Goal: Transaction & Acquisition: Purchase product/service

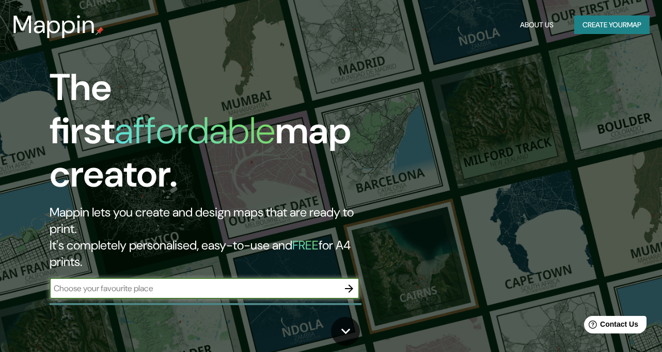
click at [297, 283] on input "text" at bounding box center [194, 289] width 289 height 12
type input "bengal"
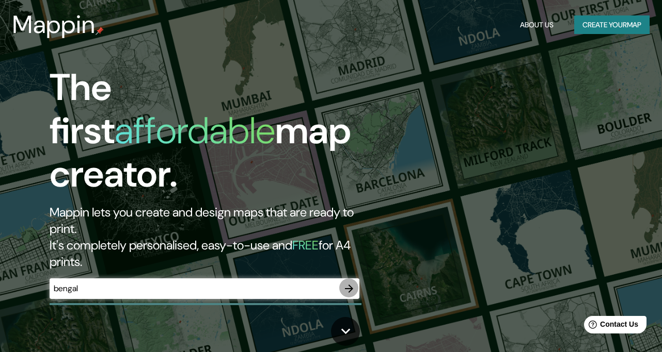
click at [352, 285] on icon "button" at bounding box center [349, 289] width 8 height 8
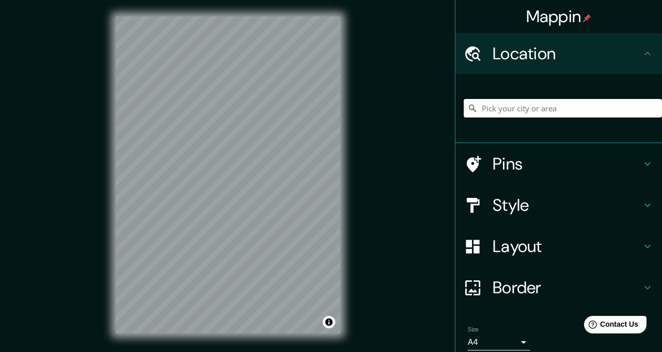
click at [525, 101] on input "Pick your city or area" at bounding box center [562, 108] width 198 height 19
drag, startPoint x: 583, startPoint y: 98, endPoint x: 443, endPoint y: 114, distance: 141.3
click at [463, 114] on input "[GEOGRAPHIC_DATA], [GEOGRAPHIC_DATA], [GEOGRAPHIC_DATA]" at bounding box center [562, 108] width 198 height 19
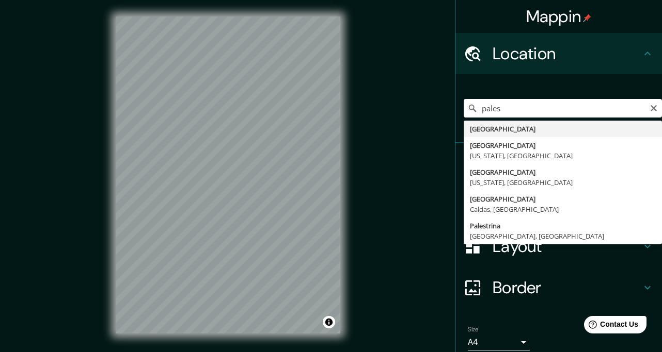
type input "[GEOGRAPHIC_DATA]"
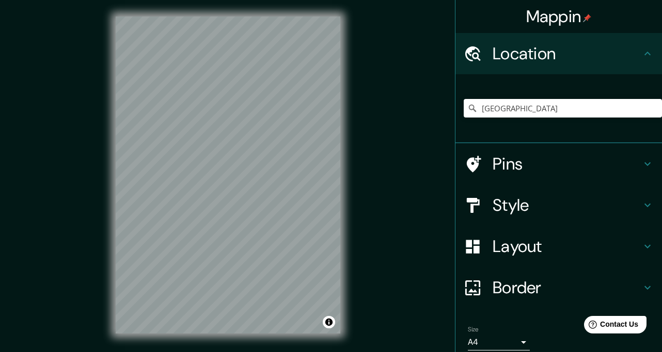
click at [549, 196] on h4 "Style" at bounding box center [566, 205] width 149 height 21
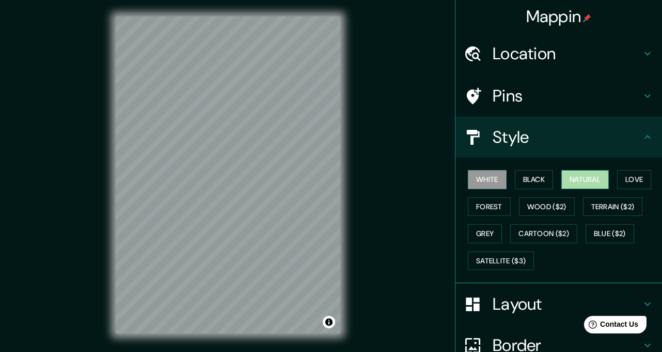
click at [579, 170] on button "Natural" at bounding box center [584, 179] width 47 height 19
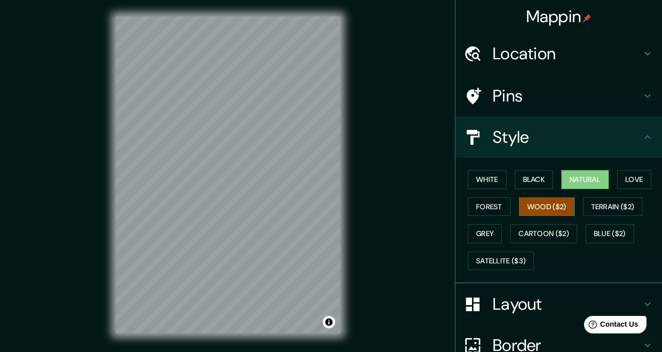
click at [545, 198] on button "Wood ($2)" at bounding box center [547, 207] width 56 height 19
click at [499, 198] on button "Forest" at bounding box center [489, 207] width 43 height 19
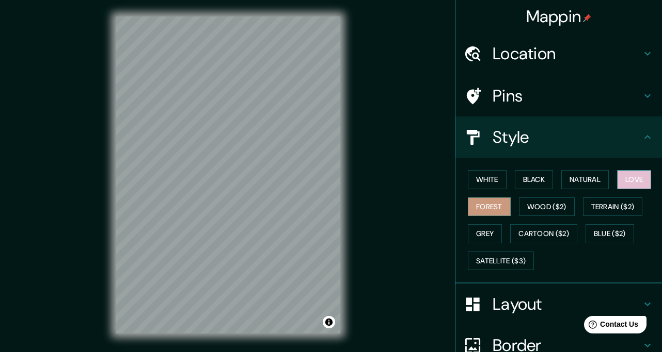
click at [630, 170] on button "Love" at bounding box center [634, 179] width 34 height 19
click at [497, 224] on button "Grey" at bounding box center [485, 233] width 34 height 19
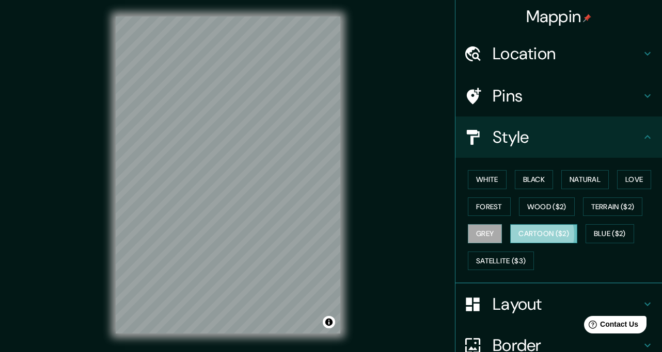
click at [532, 224] on button "Cartoon ($2)" at bounding box center [543, 233] width 67 height 19
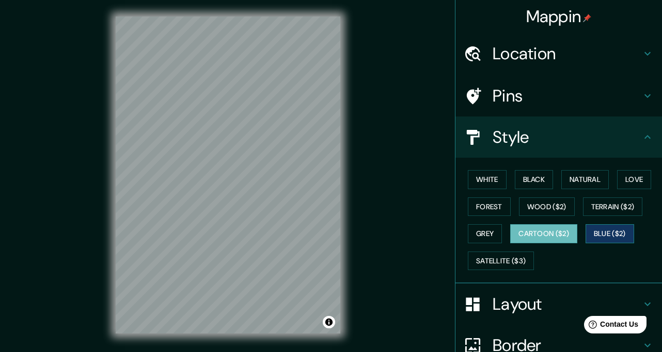
click at [603, 224] on button "Blue ($2)" at bounding box center [609, 233] width 49 height 19
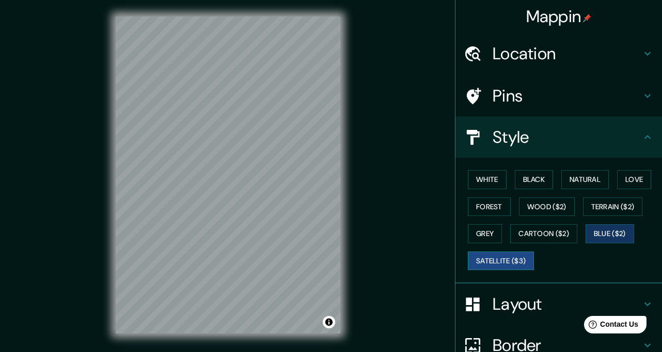
click at [506, 252] on button "Satellite ($3)" at bounding box center [501, 261] width 66 height 19
click at [540, 170] on button "Black" at bounding box center [534, 179] width 39 height 19
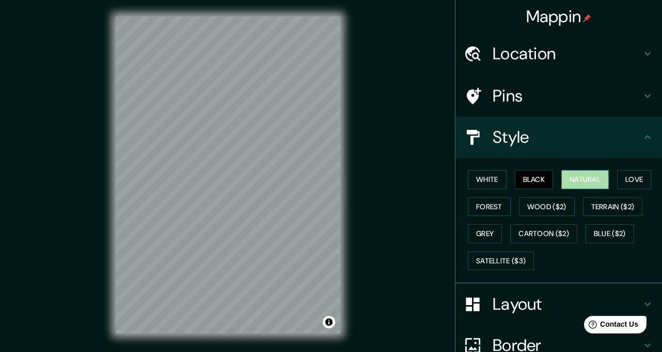
click at [578, 170] on button "Natural" at bounding box center [584, 179] width 47 height 19
click at [585, 57] on h4 "Location" at bounding box center [566, 53] width 149 height 21
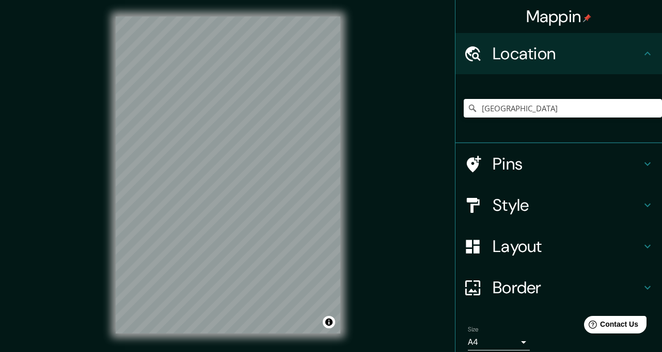
click at [585, 57] on h4 "Location" at bounding box center [566, 53] width 149 height 21
click at [537, 195] on h4 "Style" at bounding box center [566, 205] width 149 height 21
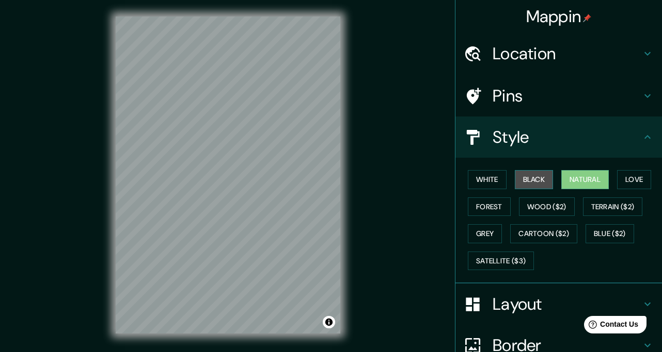
click at [533, 170] on button "Black" at bounding box center [534, 179] width 39 height 19
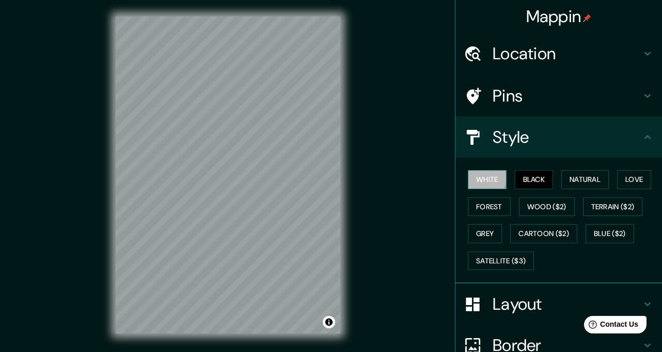
click at [473, 170] on button "White" at bounding box center [487, 179] width 39 height 19
click at [490, 198] on button "Forest" at bounding box center [489, 207] width 43 height 19
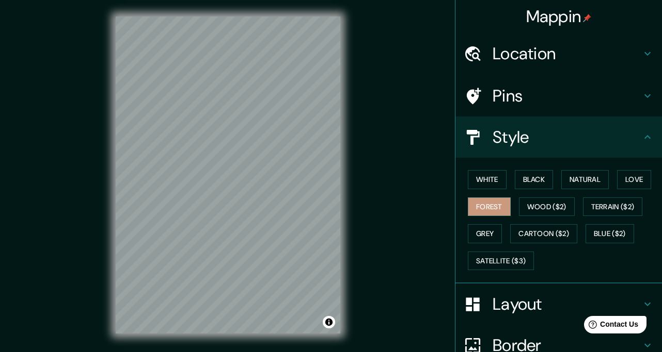
click at [535, 294] on h4 "Layout" at bounding box center [566, 304] width 149 height 21
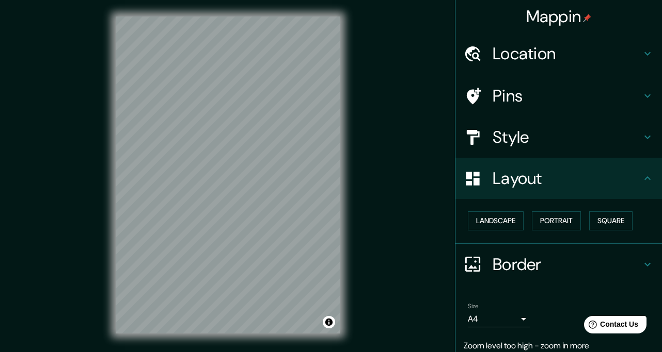
scroll to position [19, 0]
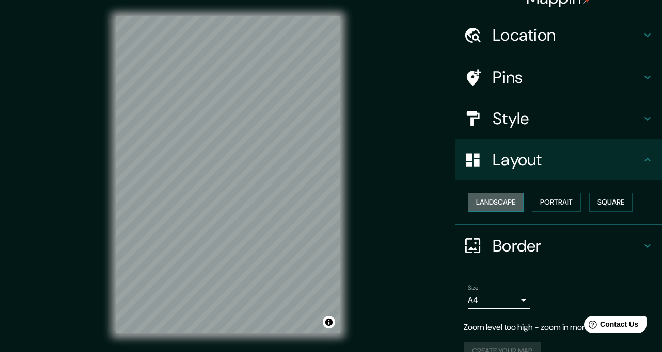
click at [505, 193] on button "Landscape" at bounding box center [496, 202] width 56 height 19
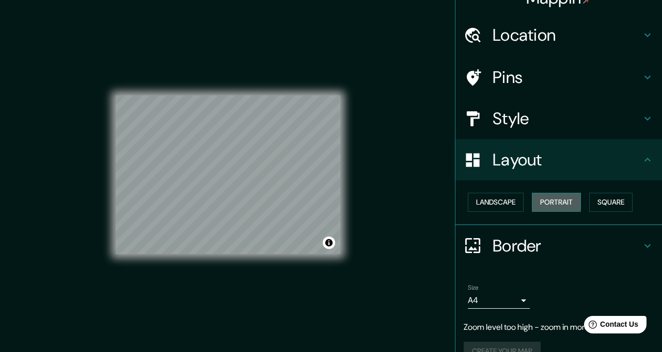
click at [553, 193] on button "Portrait" at bounding box center [556, 202] width 49 height 19
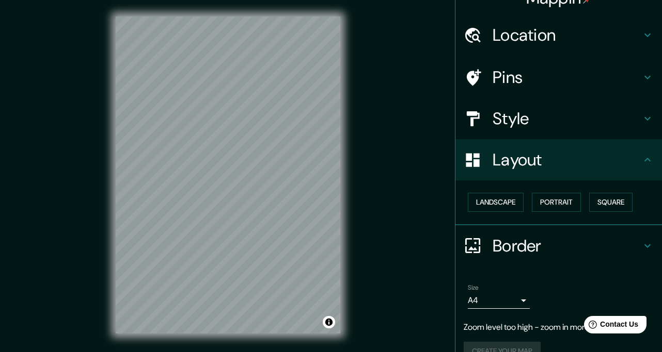
scroll to position [9, 0]
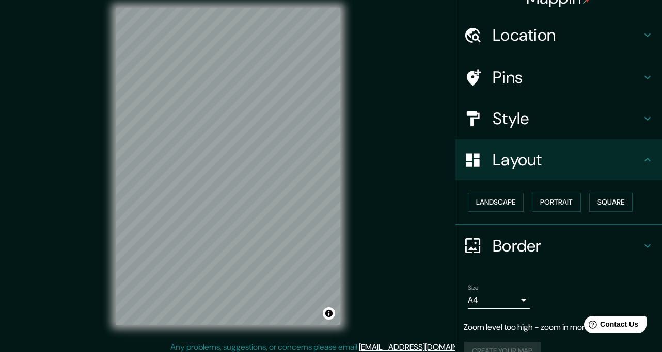
click at [537, 236] on h4 "Border" at bounding box center [566, 246] width 149 height 21
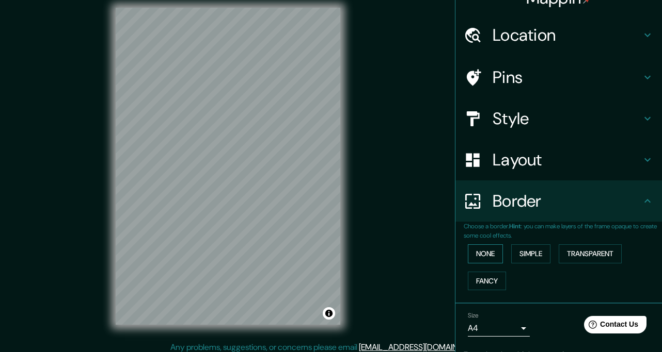
click at [490, 245] on button "None" at bounding box center [485, 254] width 35 height 19
click at [530, 245] on button "Simple" at bounding box center [530, 254] width 39 height 19
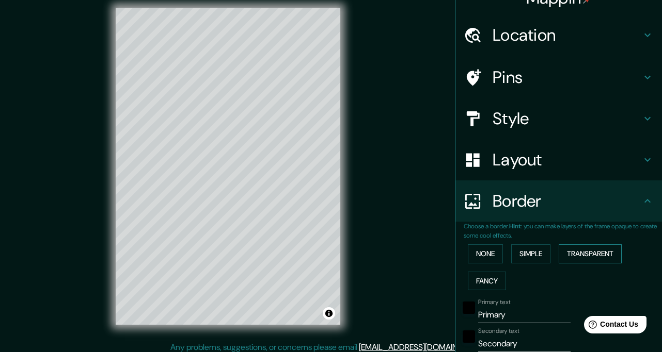
click at [568, 245] on button "Transparent" at bounding box center [589, 254] width 63 height 19
click at [487, 272] on button "Fancy" at bounding box center [487, 281] width 38 height 19
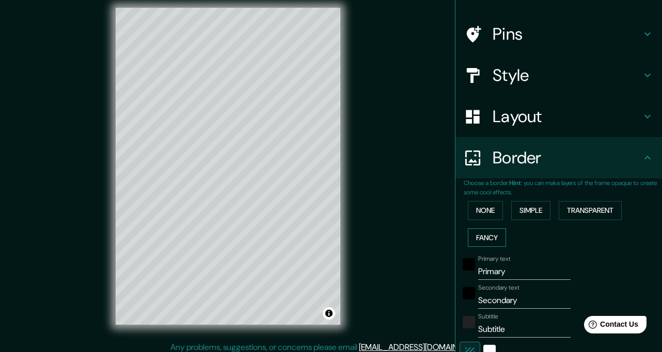
scroll to position [149, 0]
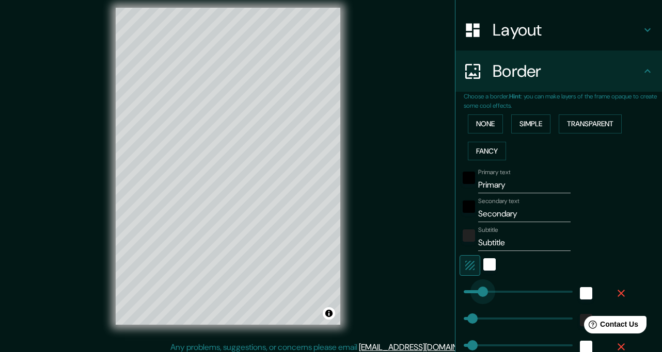
type input "45"
drag, startPoint x: 508, startPoint y: 259, endPoint x: 475, endPoint y: 259, distance: 33.0
type input "35"
type input "17"
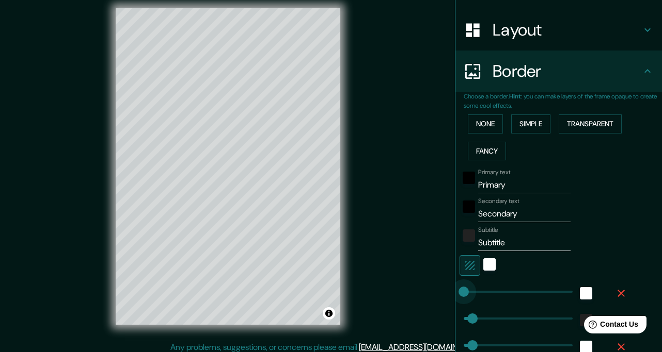
type input "0"
drag, startPoint x: 479, startPoint y: 259, endPoint x: 444, endPoint y: 263, distance: 35.8
click at [444, 263] on div "Mappin Location [GEOGRAPHIC_DATA] Pins Style Layout Border Choose a border. Hin…" at bounding box center [331, 174] width 662 height 367
type input "35"
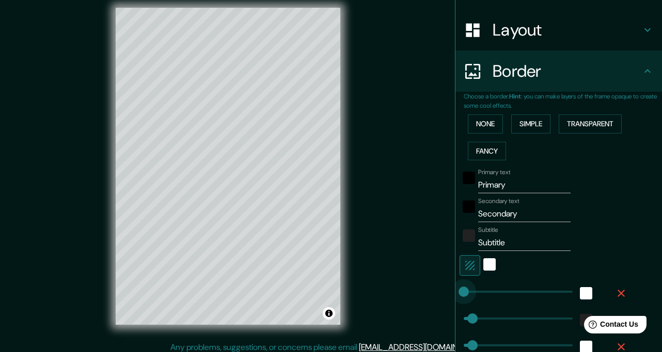
type input "17"
type input "0"
drag, startPoint x: 475, startPoint y: 282, endPoint x: 452, endPoint y: 287, distance: 23.7
click at [453, 284] on div "Mappin Location [GEOGRAPHIC_DATA] Pins Style Layout Border Choose a border. Hin…" at bounding box center [331, 174] width 662 height 367
type input "35"
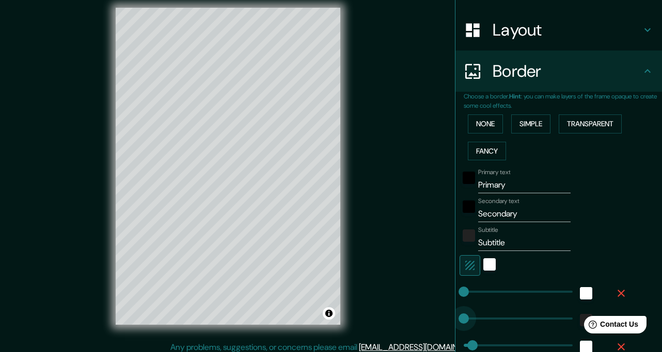
type input "17"
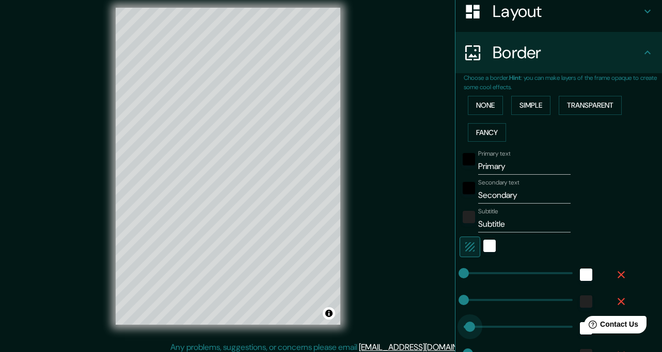
type input "0"
drag, startPoint x: 470, startPoint y: 294, endPoint x: 432, endPoint y: 298, distance: 37.9
click at [432, 298] on div "Mappin Location [GEOGRAPHIC_DATA] Pins Style Layout Border Choose a border. Hin…" at bounding box center [331, 174] width 662 height 367
type input "0"
drag, startPoint x: 471, startPoint y: 317, endPoint x: 438, endPoint y: 321, distance: 33.3
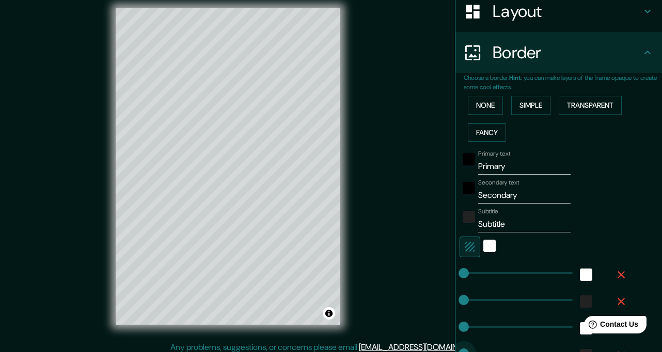
click at [438, 321] on div "Mappin Location [GEOGRAPHIC_DATA] Pins Style Layout Border Choose a border. Hin…" at bounding box center [331, 174] width 662 height 367
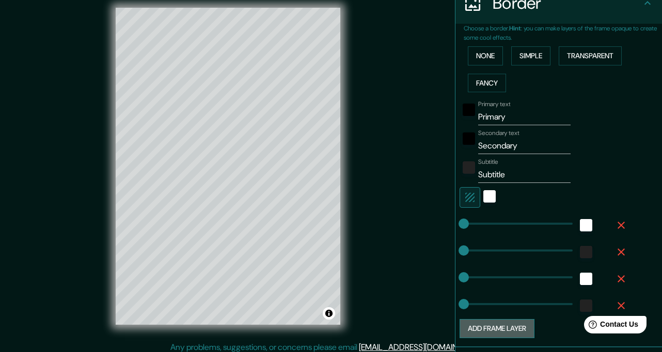
click at [523, 319] on button "Add frame layer" at bounding box center [496, 328] width 75 height 19
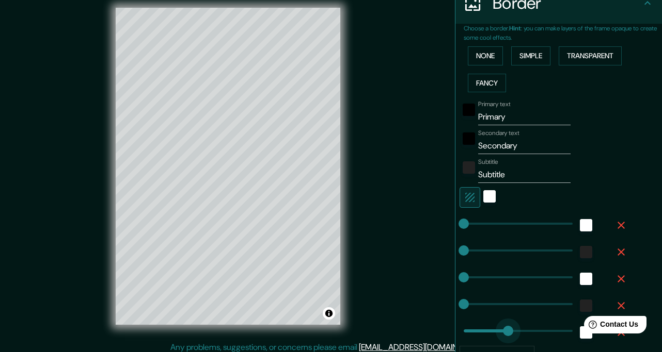
type input "0"
drag, startPoint x: 508, startPoint y: 302, endPoint x: 425, endPoint y: 310, distance: 83.4
click at [424, 308] on div "Mappin Location [GEOGRAPHIC_DATA] Pins Style Layout Border Choose a border. Hin…" at bounding box center [331, 174] width 662 height 367
click at [626, 219] on icon "button" at bounding box center [621, 225] width 12 height 12
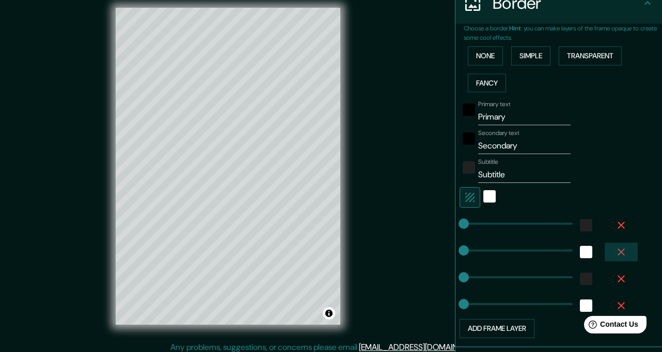
click at [623, 243] on button "button" at bounding box center [620, 252] width 33 height 19
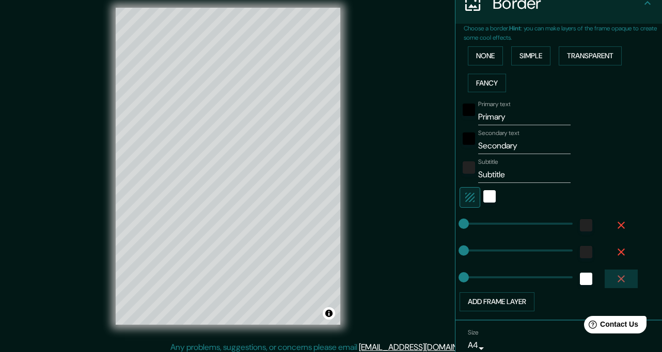
click at [623, 270] on button "button" at bounding box center [620, 279] width 33 height 19
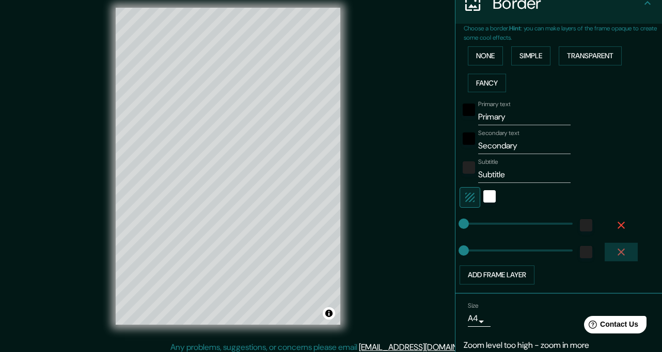
click at [622, 249] on icon "button" at bounding box center [620, 252] width 7 height 7
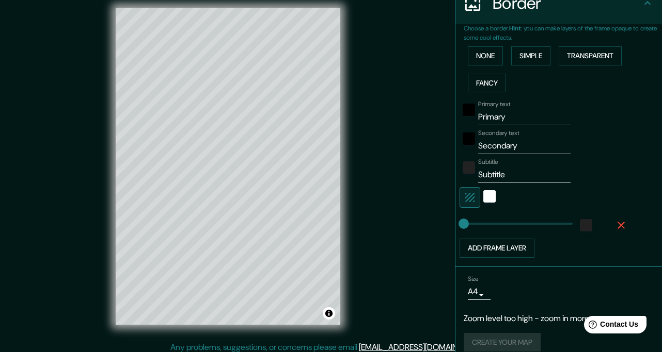
scroll to position [197, 0]
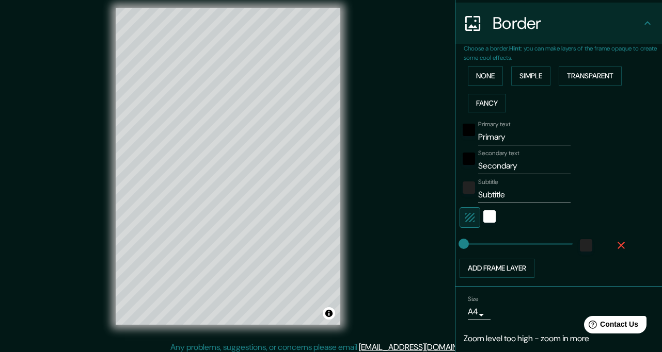
click at [621, 239] on icon "button" at bounding box center [621, 245] width 12 height 12
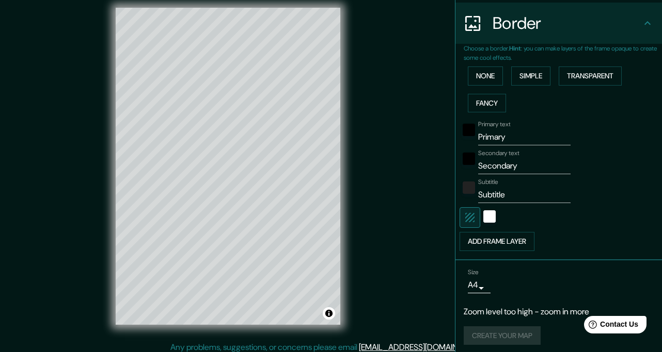
scroll to position [170, 0]
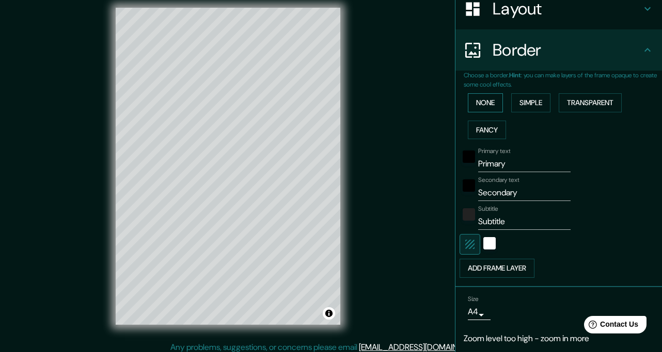
click at [493, 93] on button "None" at bounding box center [485, 102] width 35 height 19
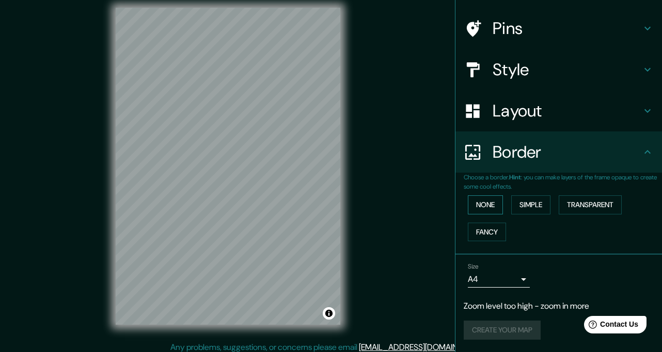
scroll to position [43, 0]
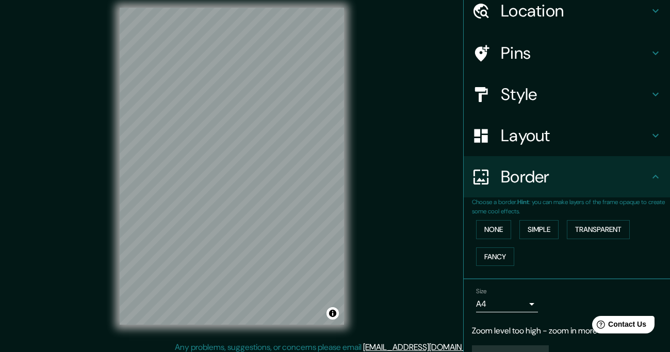
click at [503, 278] on body "Mappin Location [GEOGRAPHIC_DATA] Pins Style Layout Border Choose a border. Hin…" at bounding box center [335, 167] width 670 height 352
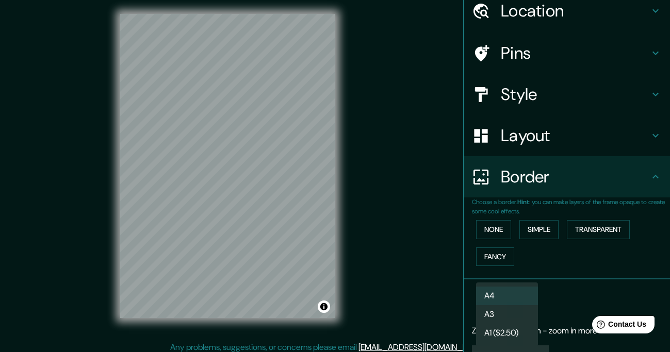
click at [518, 309] on li "A3" at bounding box center [507, 315] width 62 height 19
type input "a4"
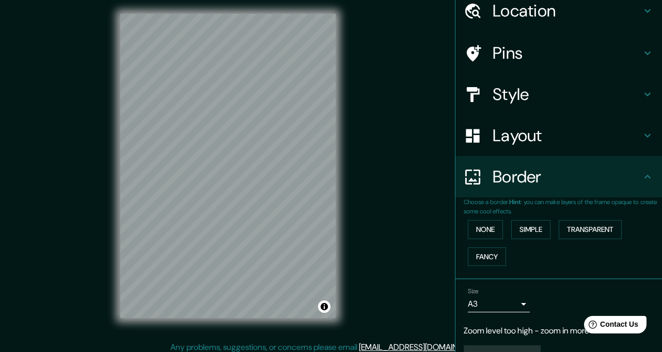
scroll to position [24, 0]
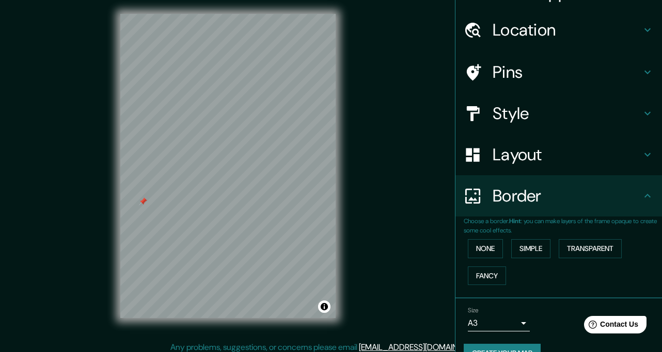
click at [141, 198] on div at bounding box center [143, 202] width 8 height 8
click at [216, 176] on div at bounding box center [220, 178] width 8 height 8
click at [214, 175] on div at bounding box center [216, 178] width 8 height 8
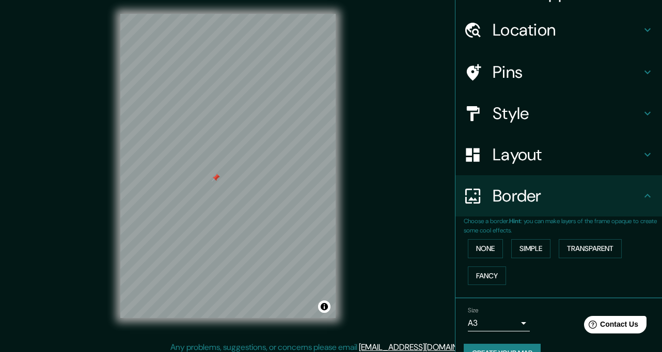
click at [215, 178] on div at bounding box center [216, 178] width 8 height 8
click at [220, 176] on div at bounding box center [220, 176] width 8 height 8
click at [83, 70] on div "Mappin Location [GEOGRAPHIC_DATA] Pins Style Layout Border Choose a border. Hin…" at bounding box center [331, 174] width 662 height 367
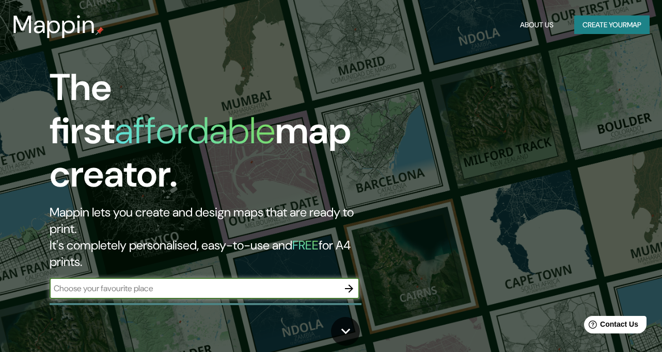
click at [600, 18] on button "Create your map" at bounding box center [611, 24] width 75 height 19
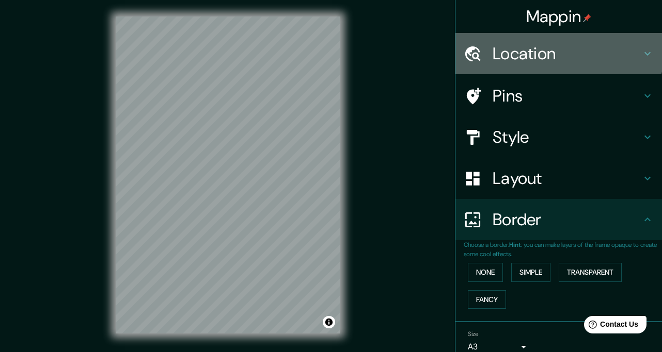
click at [554, 48] on h4 "Location" at bounding box center [566, 53] width 149 height 21
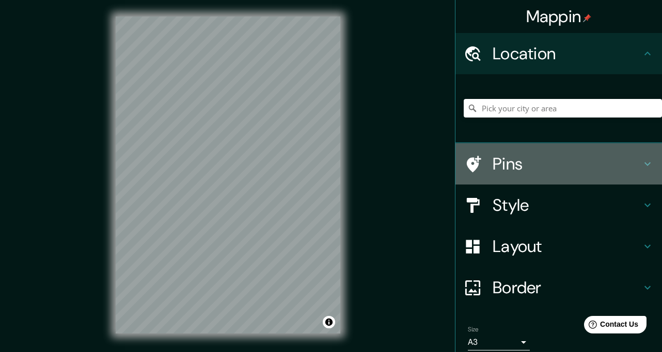
click at [456, 148] on div "Pins" at bounding box center [558, 163] width 206 height 41
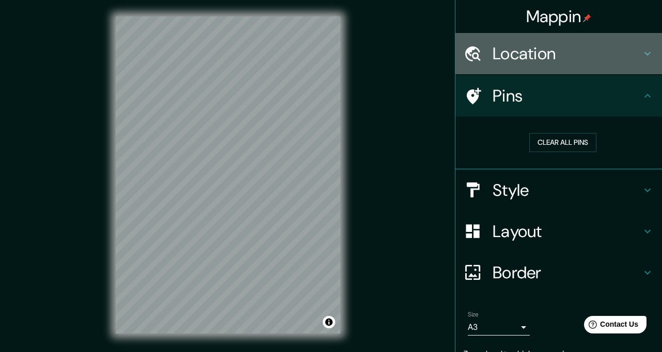
click at [559, 57] on h4 "Location" at bounding box center [566, 53] width 149 height 21
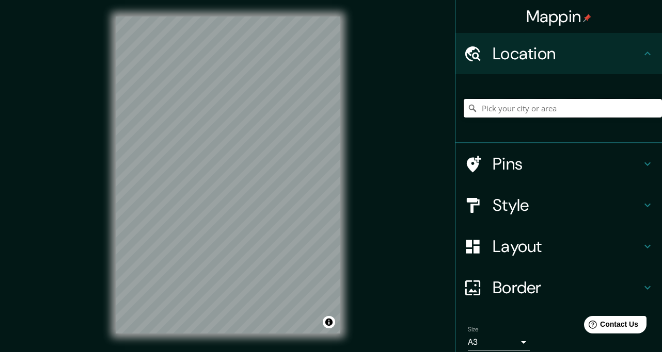
click at [553, 99] on input "Pick your city or area" at bounding box center [562, 108] width 198 height 19
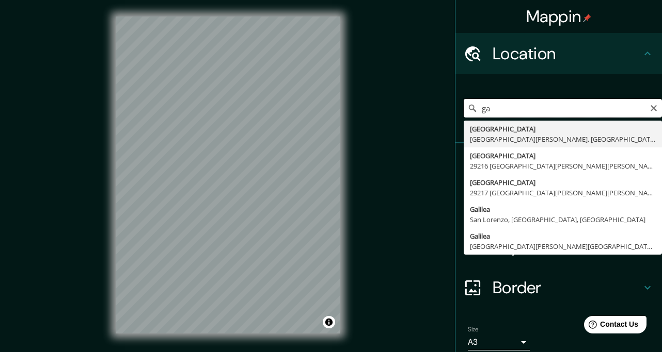
type input "g"
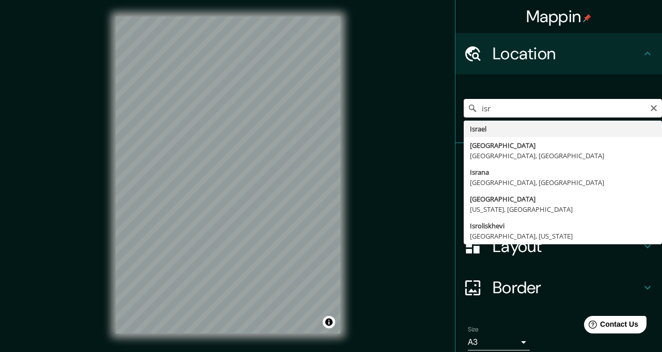
type input "Israel"
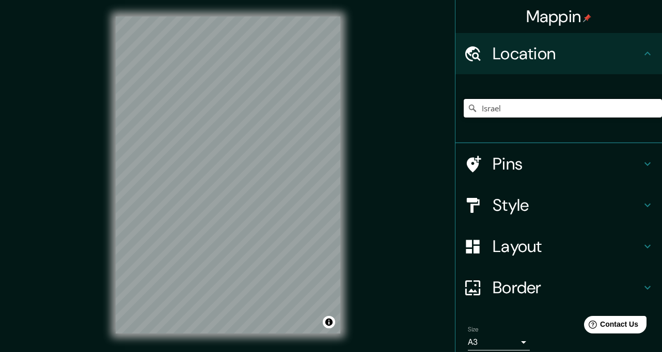
scroll to position [40, 0]
